Goal: Navigation & Orientation: Find specific page/section

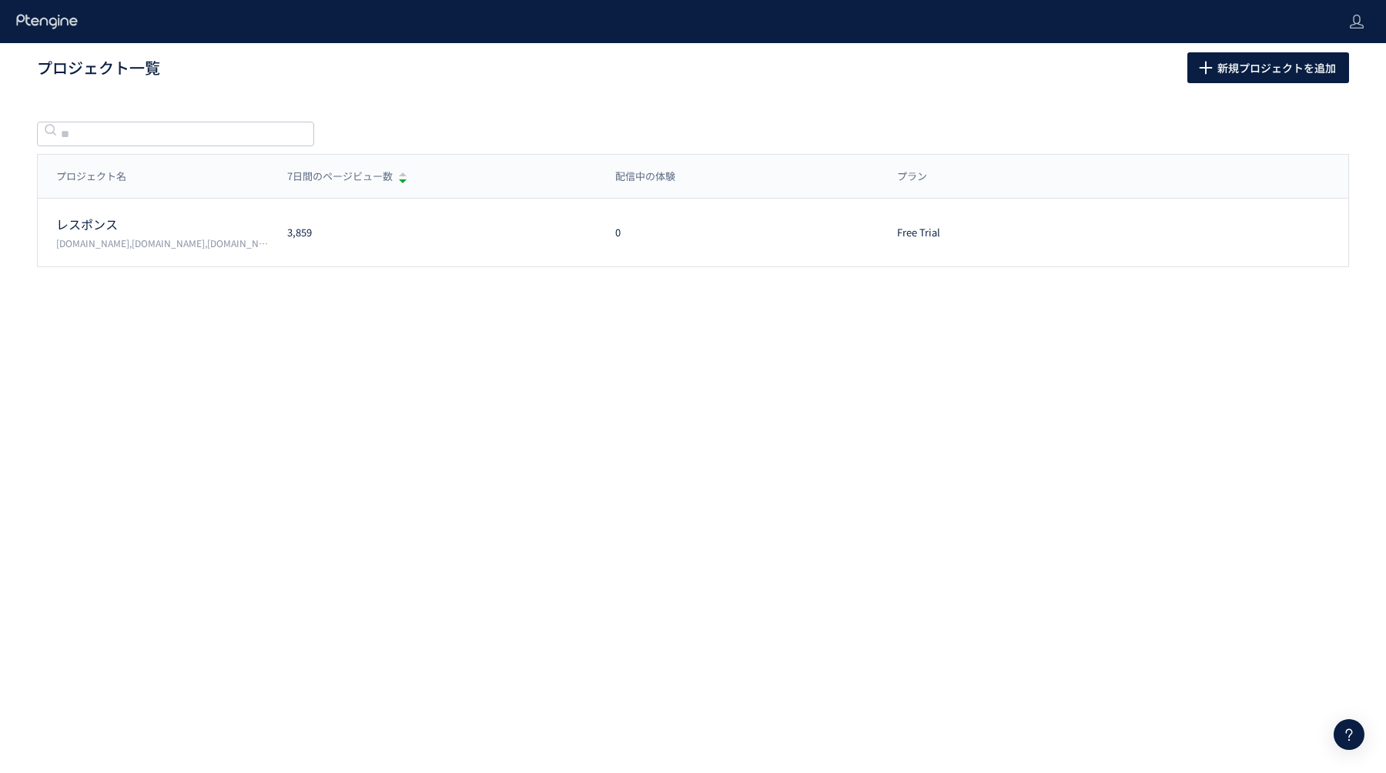
click at [228, 241] on p "[DOMAIN_NAME],[DOMAIN_NAME],[DOMAIN_NAME]" at bounding box center [162, 242] width 213 height 13
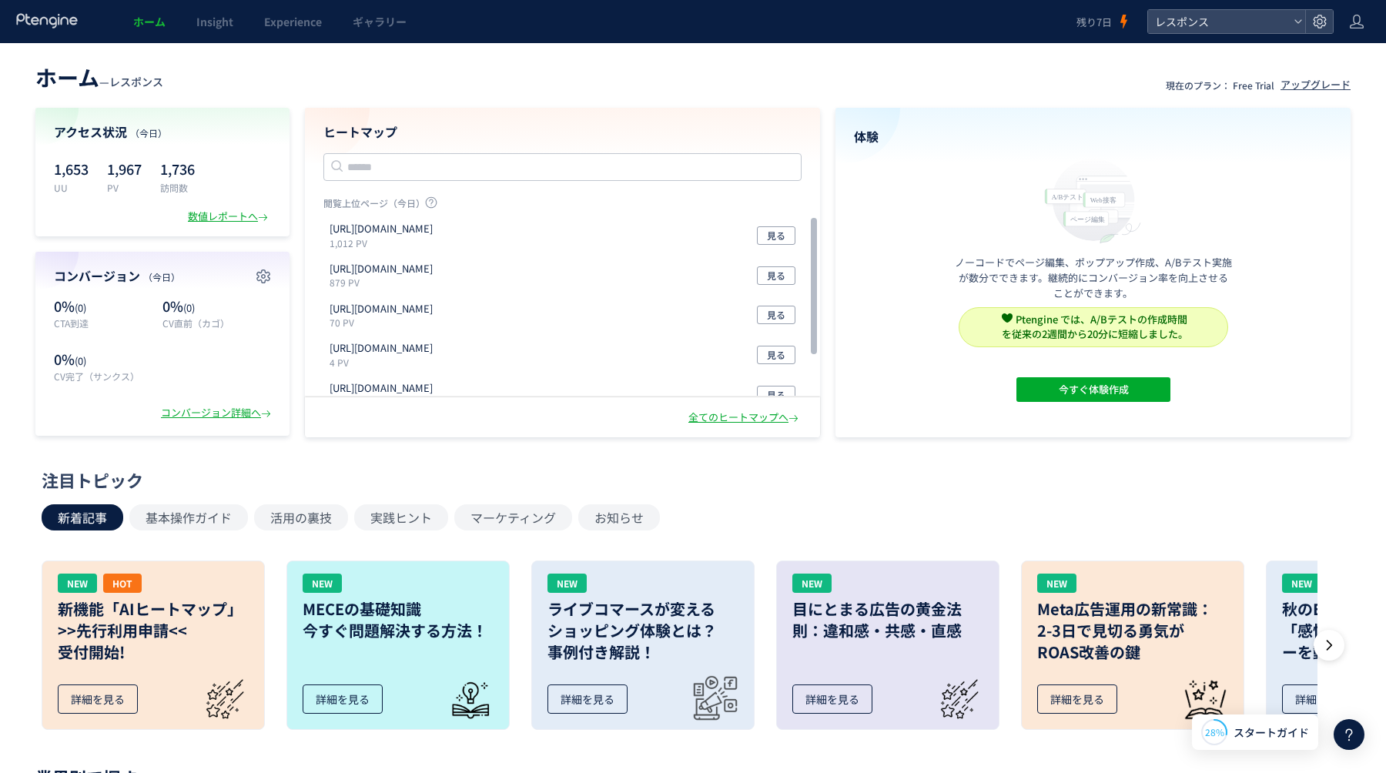
click at [614, 472] on div "注目トピック" at bounding box center [689, 480] width 1295 height 24
click at [215, 32] on link "Insight" at bounding box center [215, 21] width 68 height 43
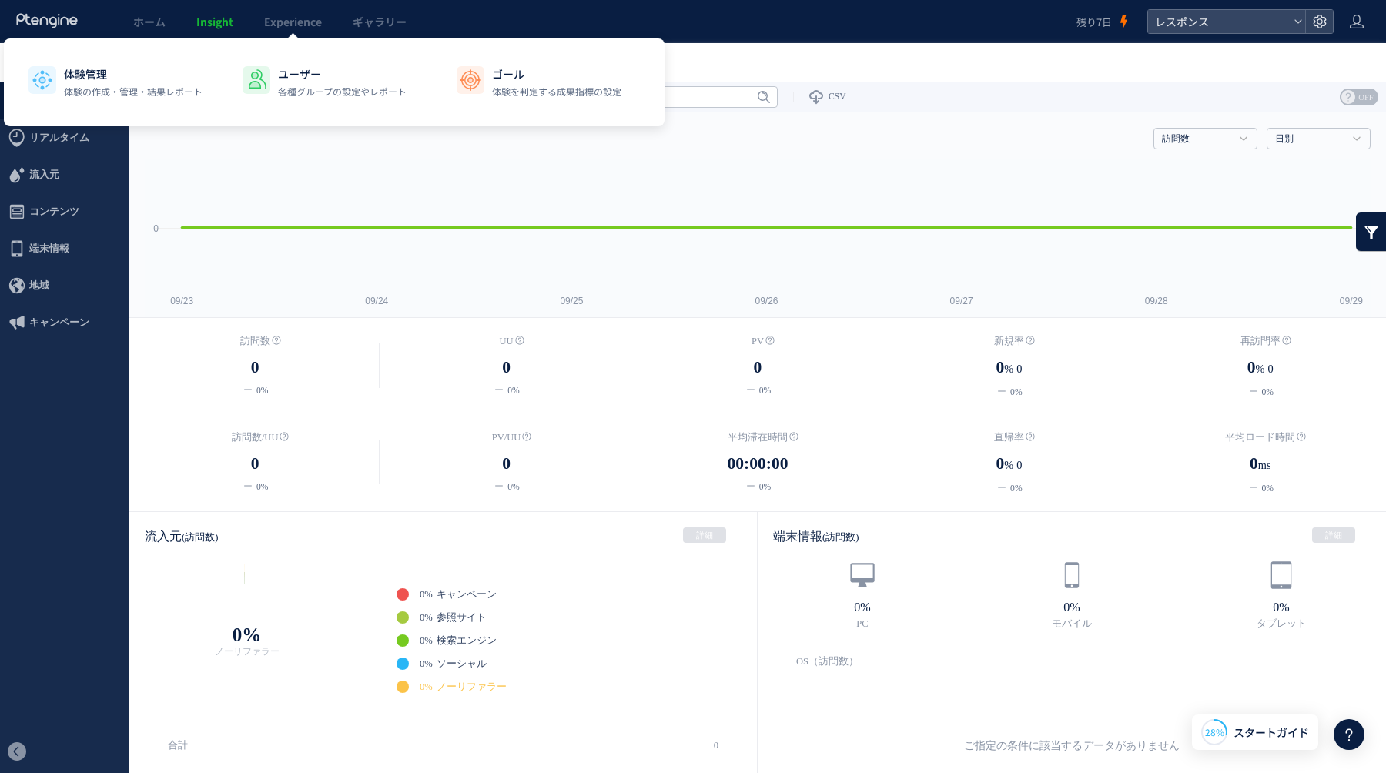
click at [99, 32] on div "ホーム Insight Experience ギャラリー" at bounding box center [538, 21] width 1076 height 43
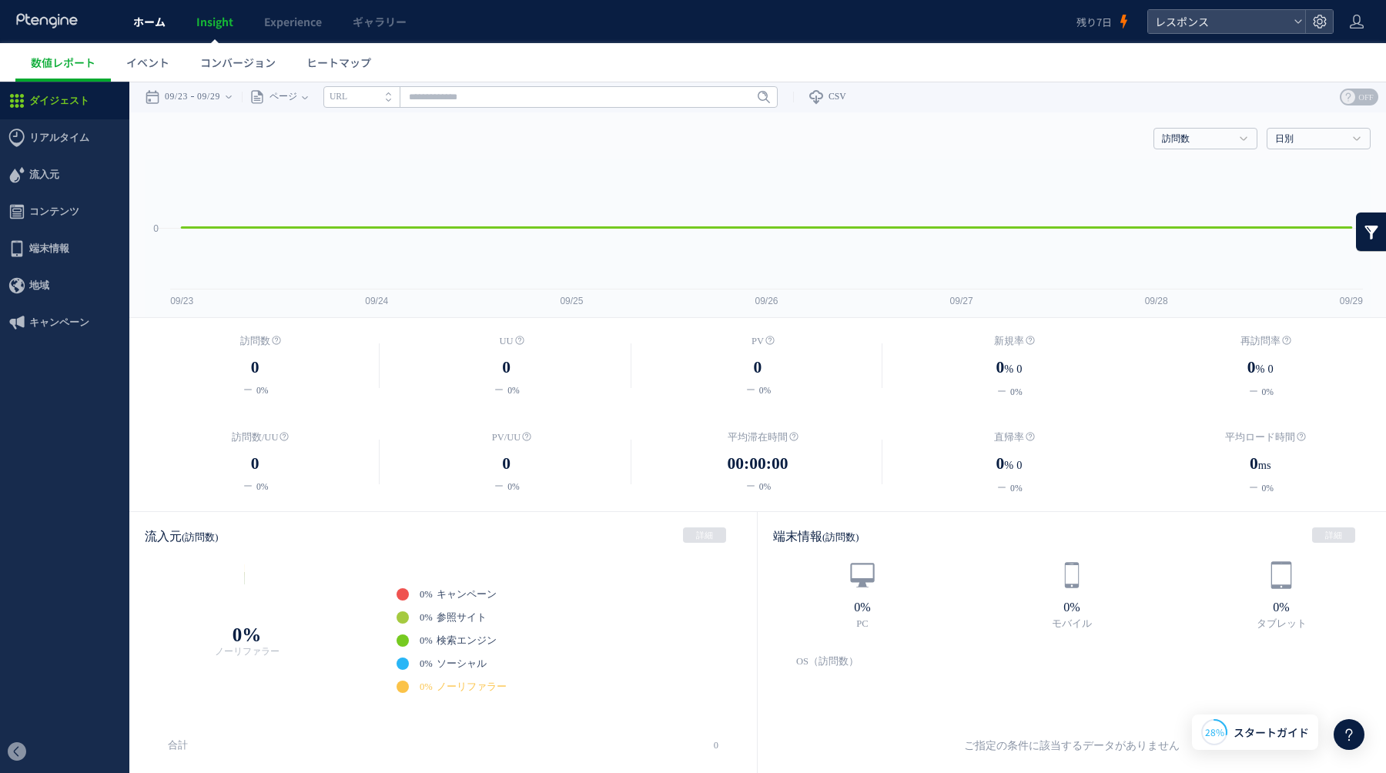
click at [142, 25] on span "ホーム" at bounding box center [149, 21] width 32 height 15
